Goal: Register for event/course

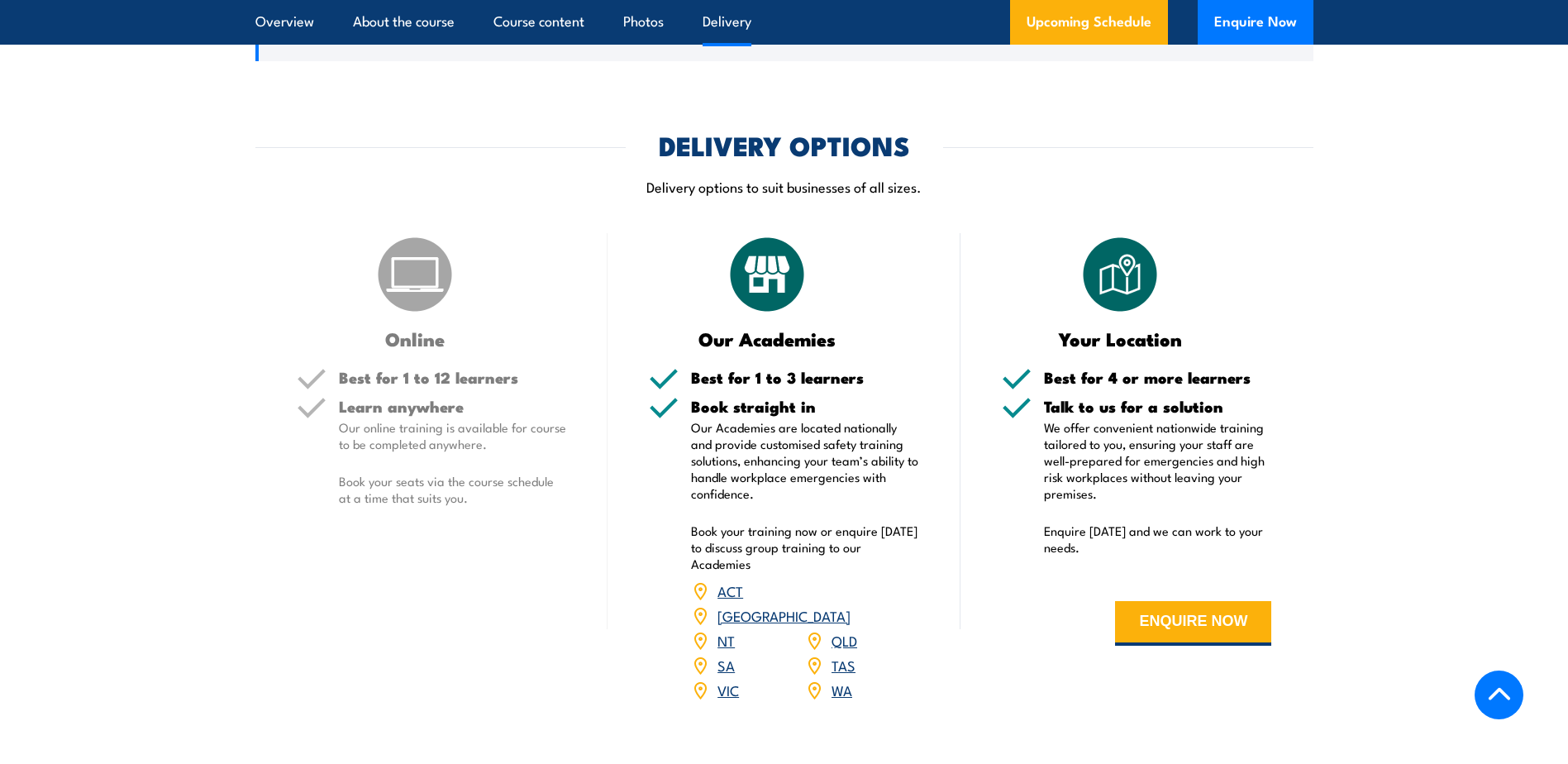
scroll to position [1819, 0]
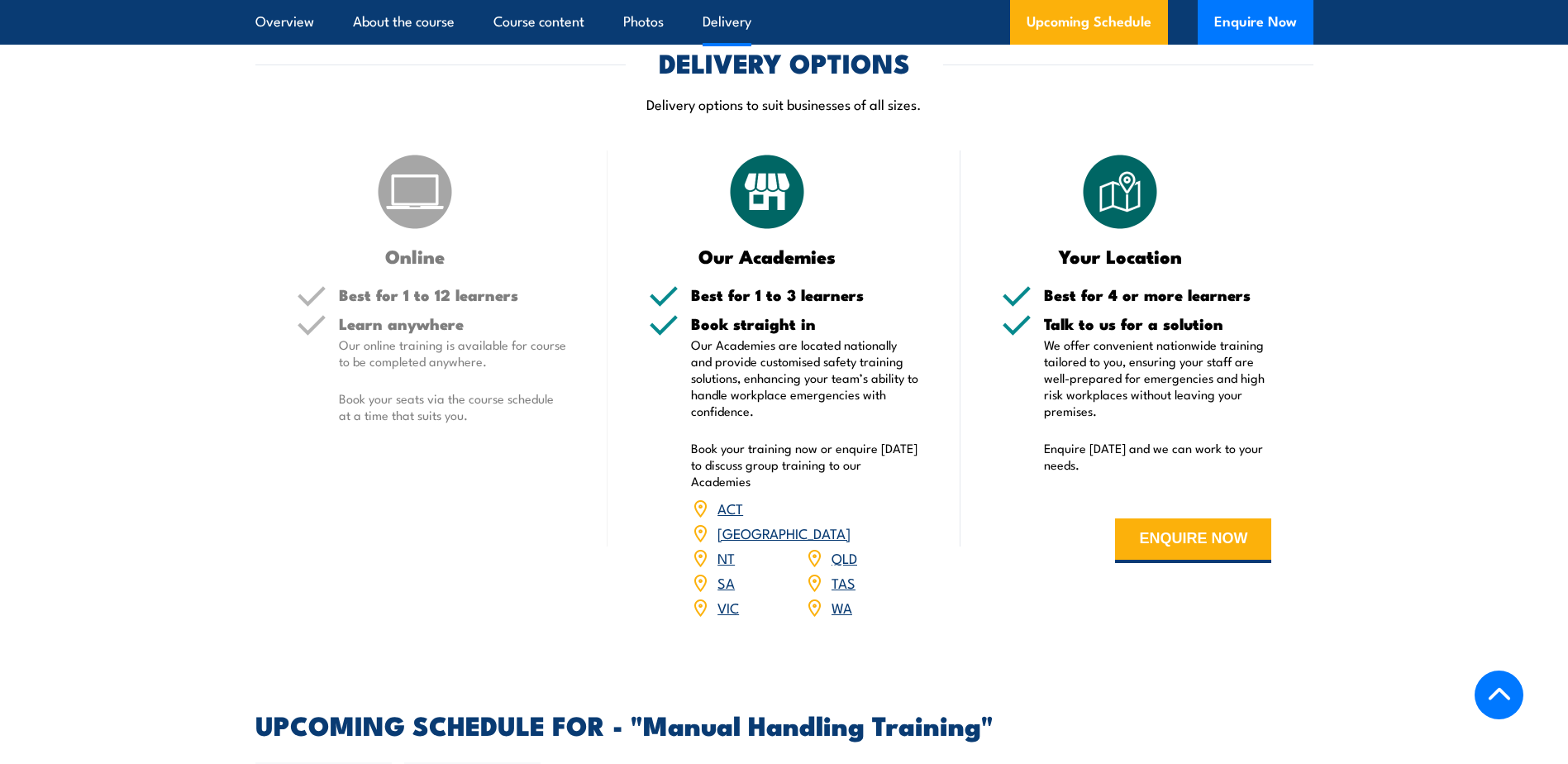
click at [731, 599] on link "VIC" at bounding box center [728, 607] width 21 height 20
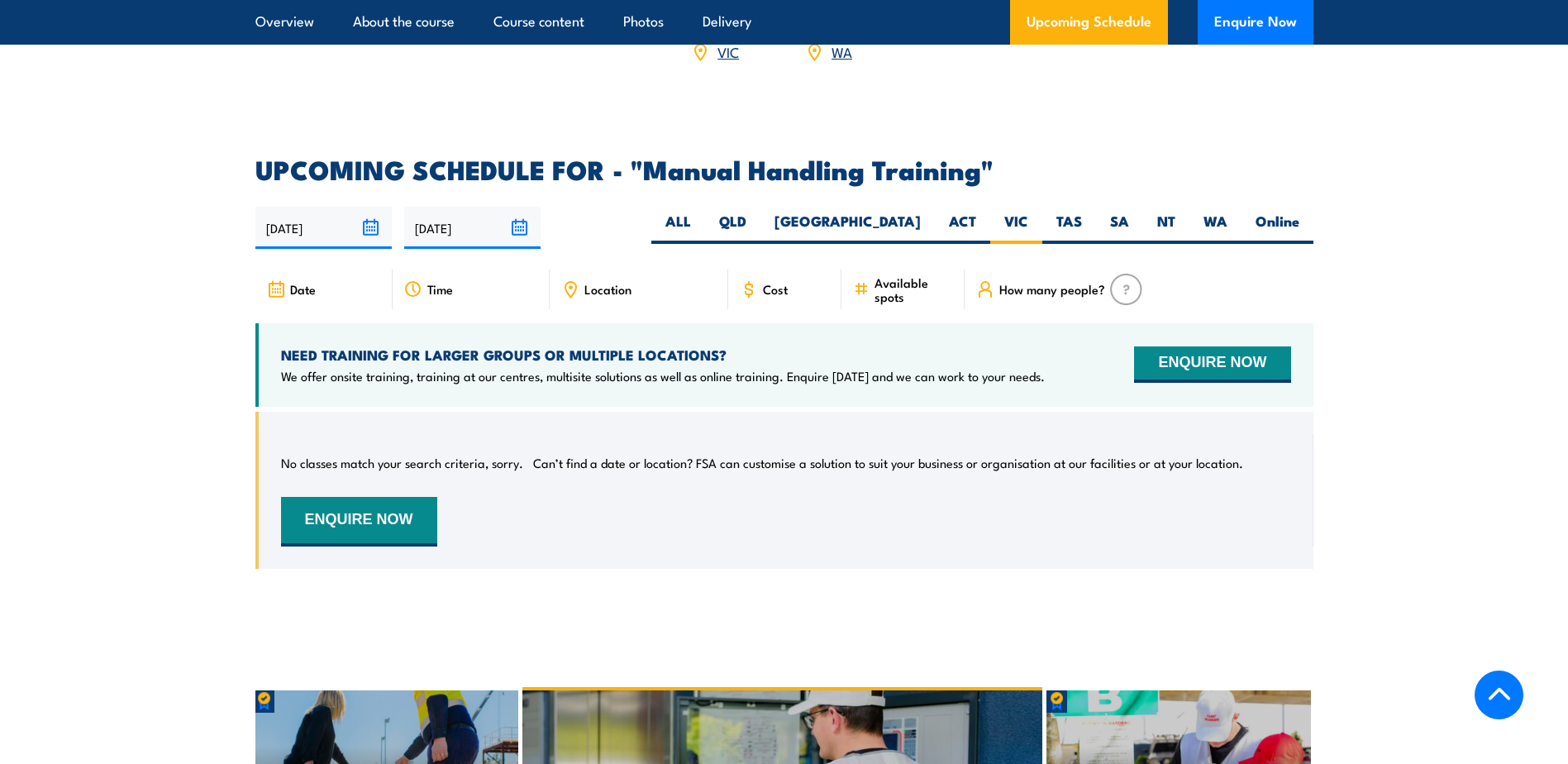
scroll to position [2275, 0]
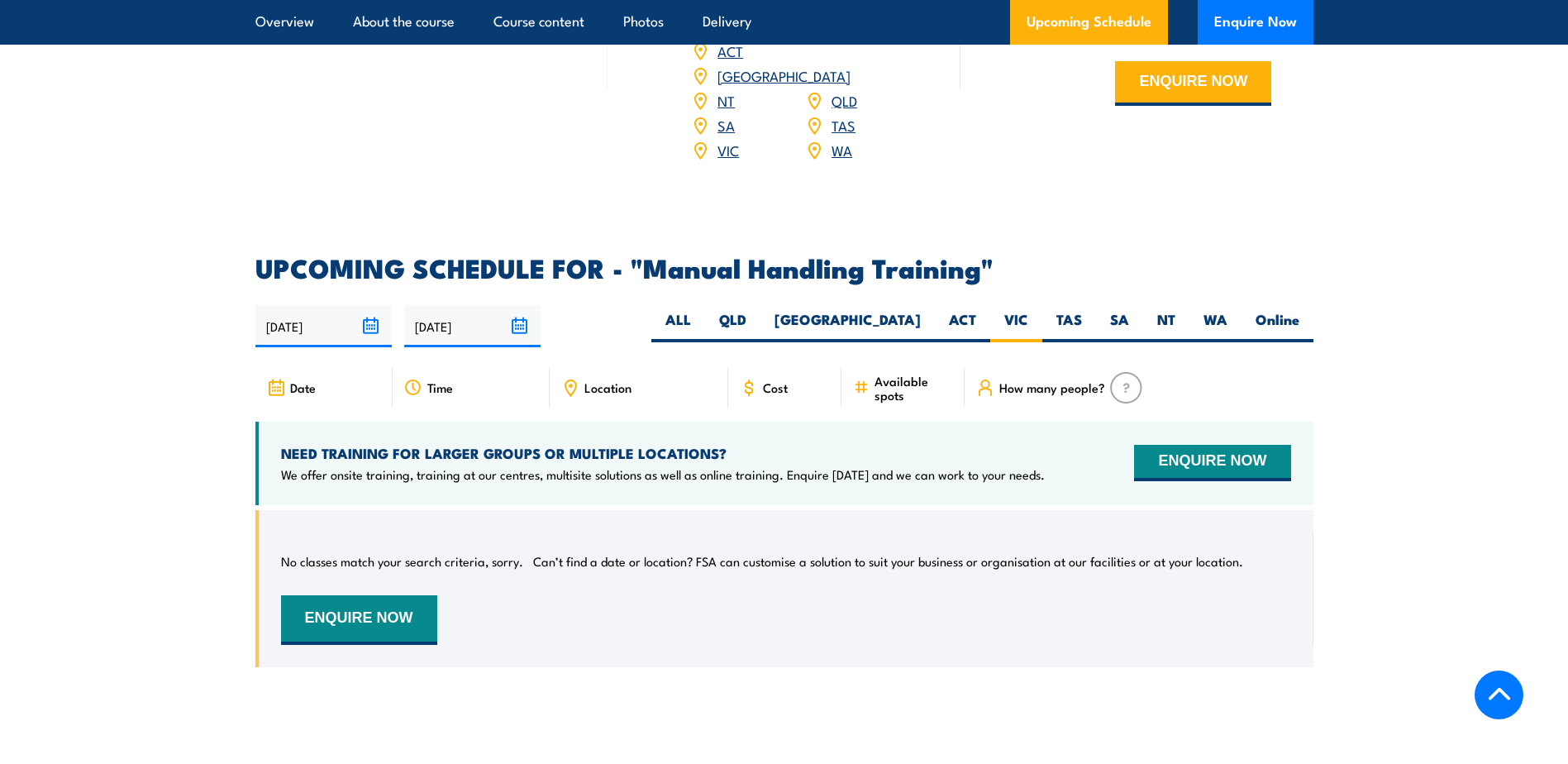
click at [518, 321] on input "[DATE]" at bounding box center [472, 326] width 136 height 42
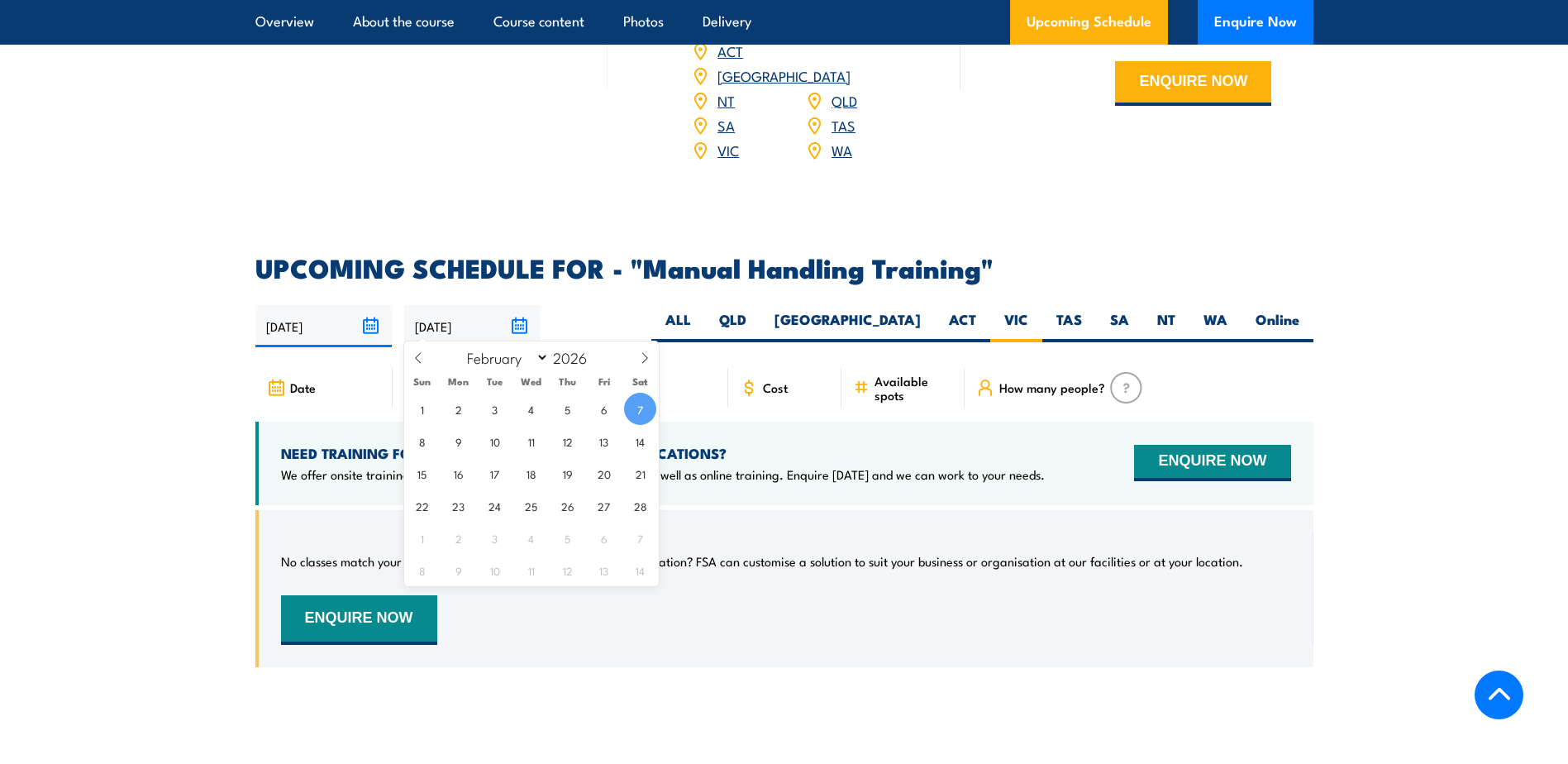
click at [462, 323] on input "[DATE]" at bounding box center [472, 326] width 136 height 42
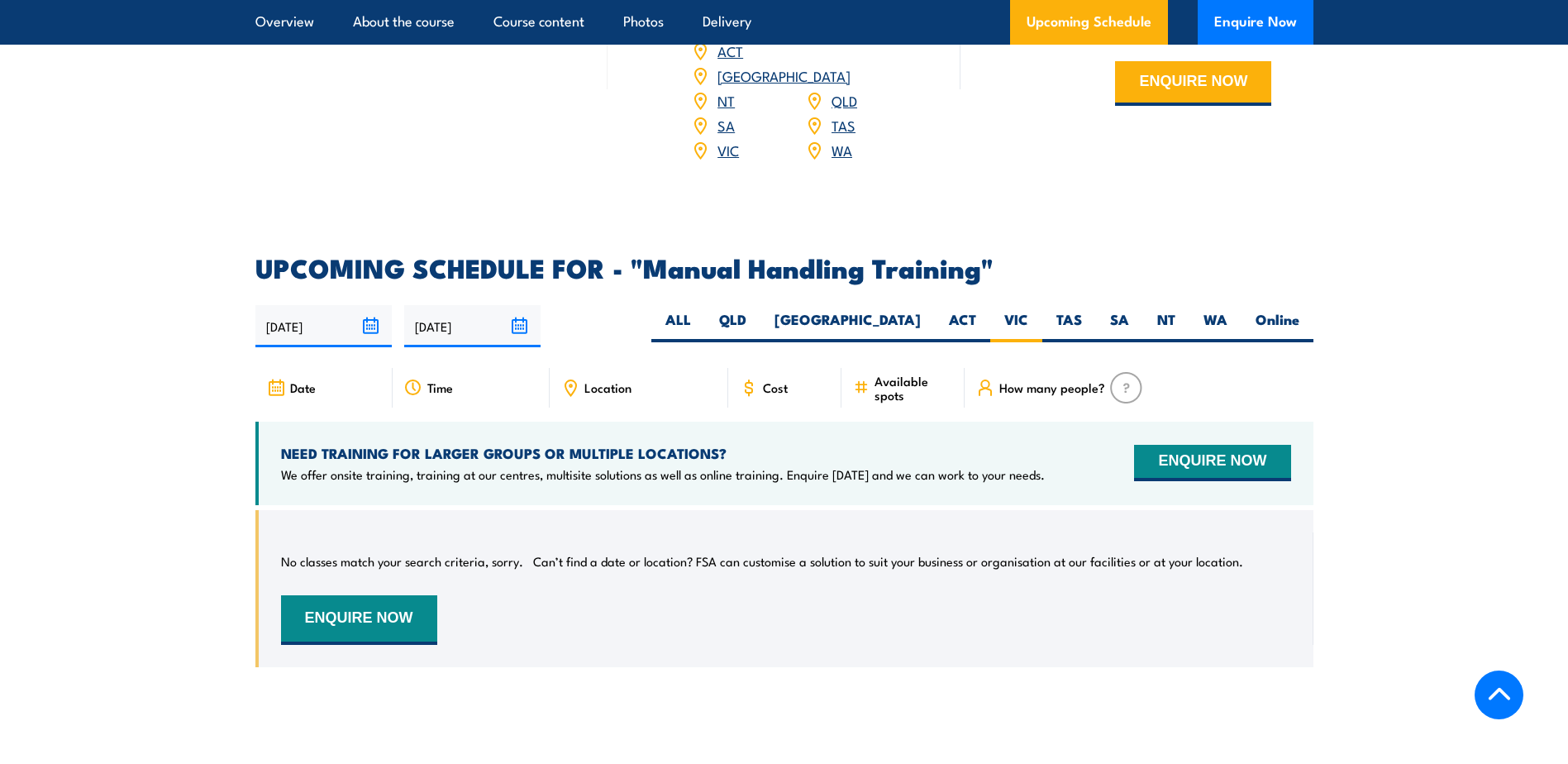
click at [1421, 404] on section "UPCOMING SCHEDULE FOR - "Manual Handling Training" 11/08/2025 07/02/2026" at bounding box center [784, 474] width 1568 height 437
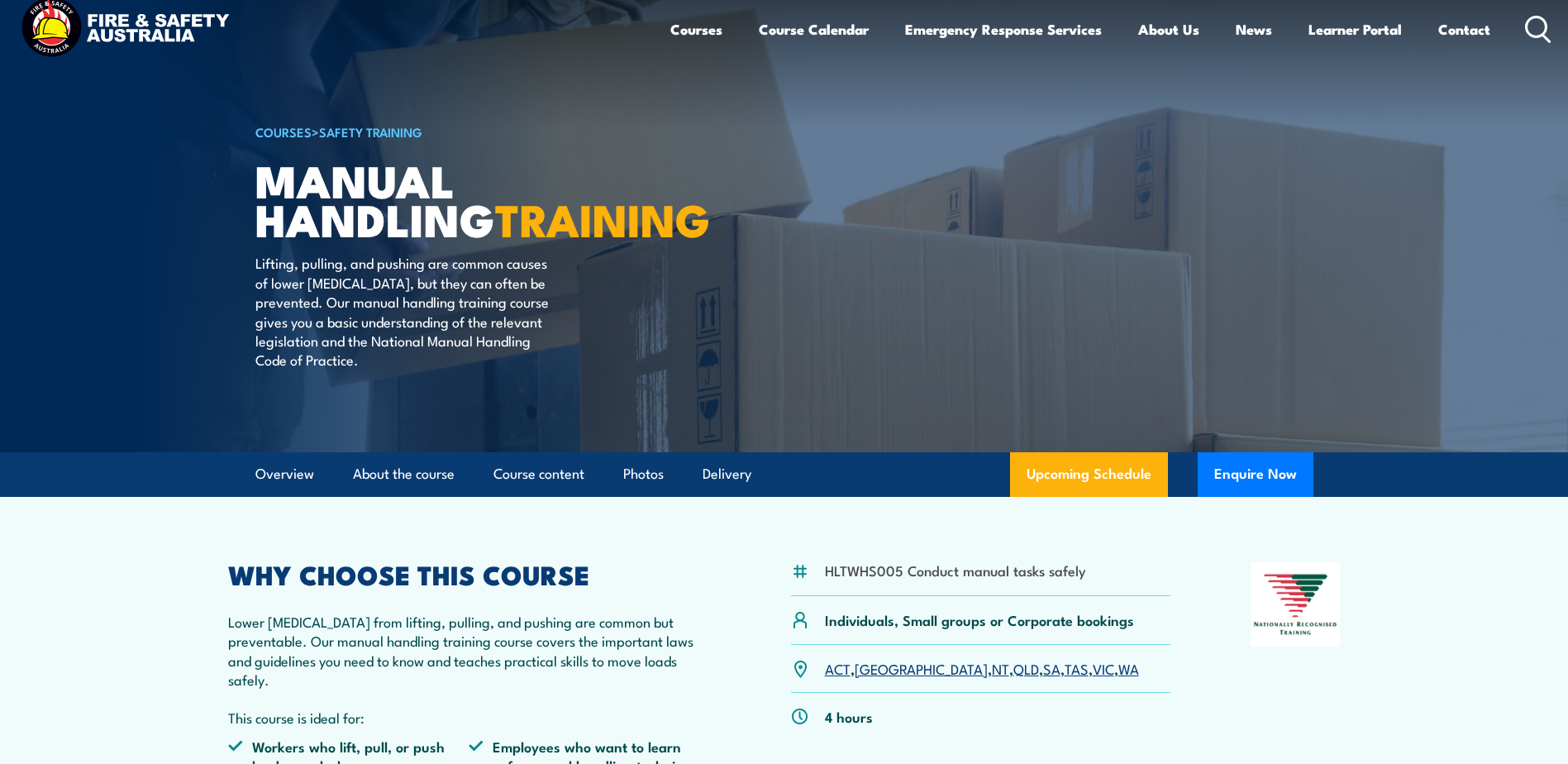
scroll to position [0, 0]
